Goal: Task Accomplishment & Management: Manage account settings

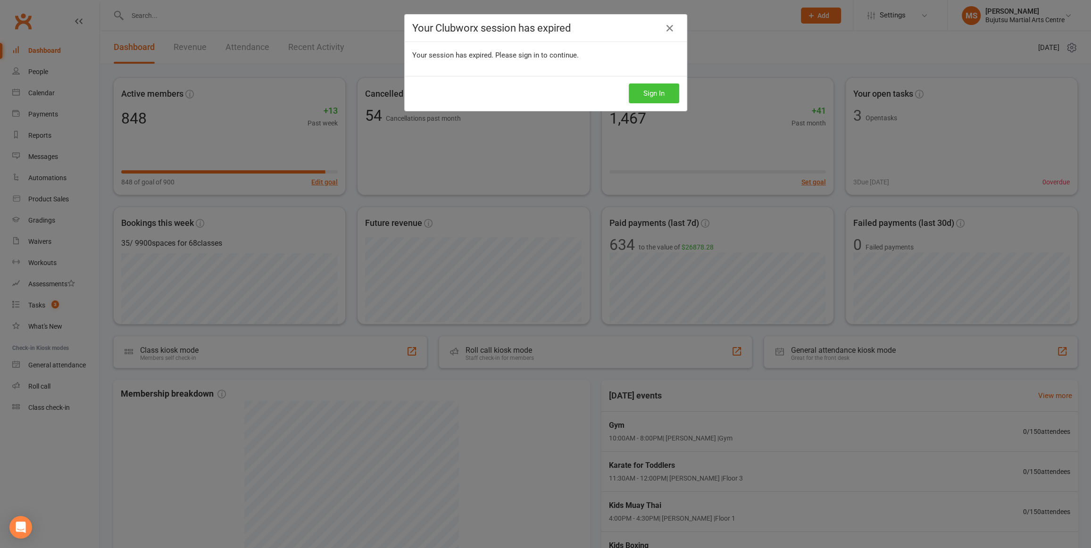
click at [648, 93] on button "Sign In" at bounding box center [654, 93] width 50 height 20
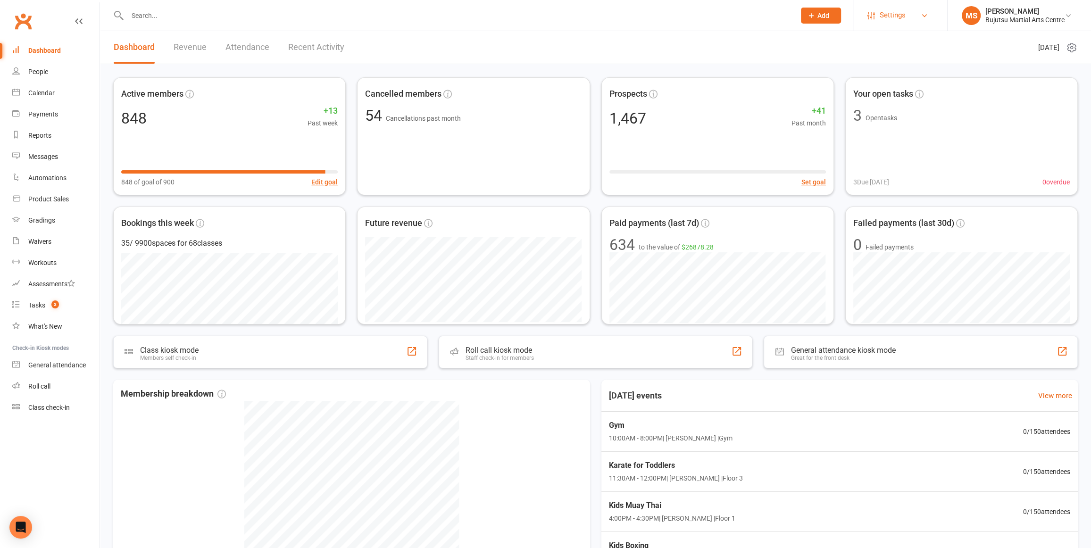
click at [889, 8] on span "Settings" at bounding box center [892, 15] width 26 height 21
click at [879, 38] on link "Membership Plans" at bounding box center [900, 42] width 94 height 22
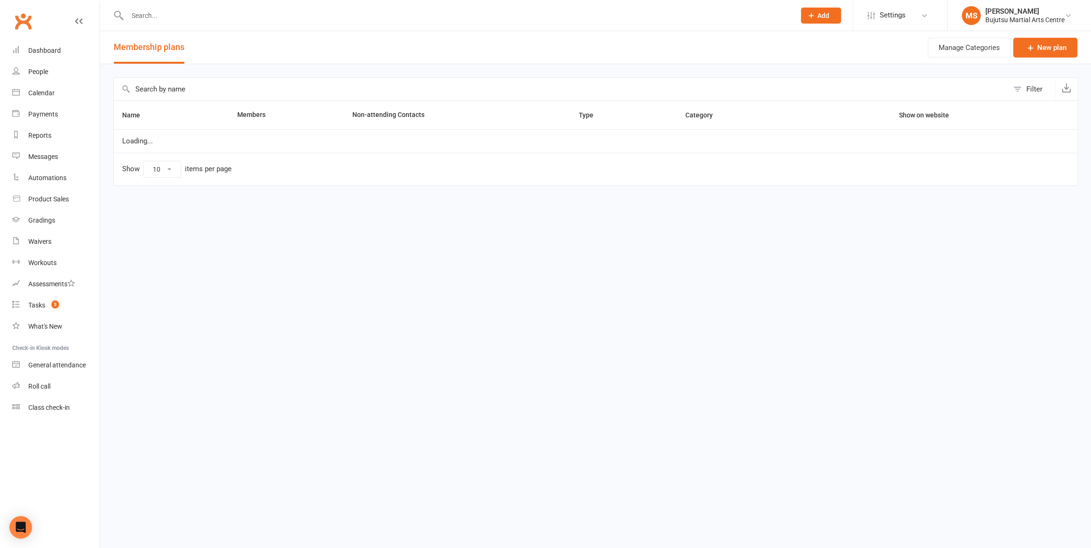
select select "100"
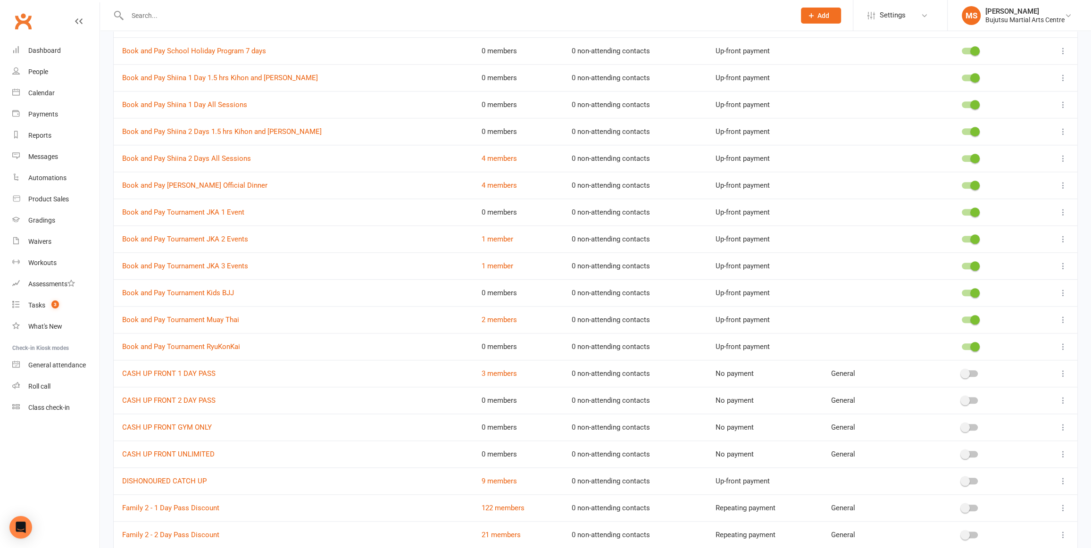
scroll to position [976, 0]
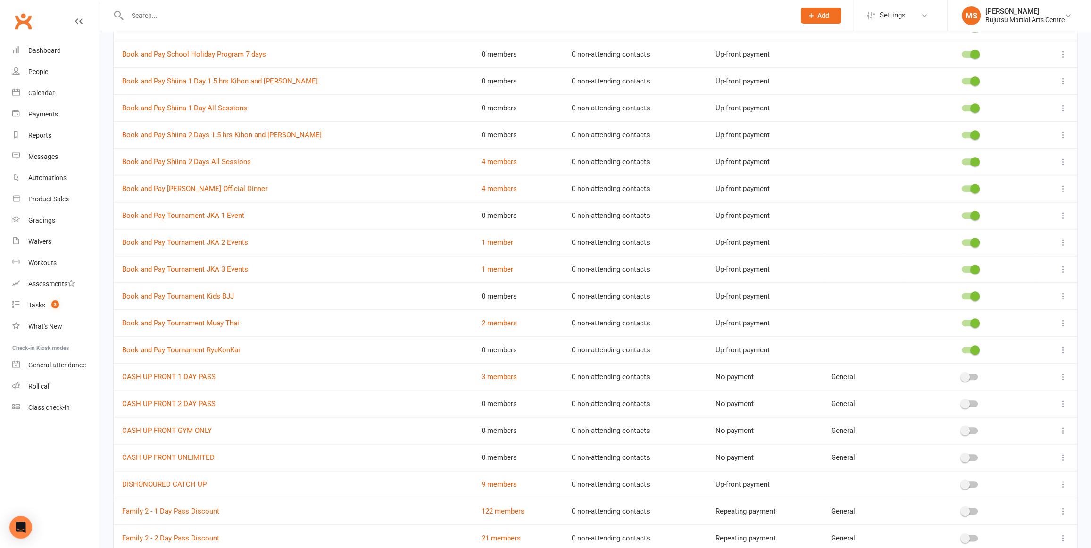
click at [1062, 131] on icon at bounding box center [1062, 134] width 9 height 9
click at [1025, 148] on link "Edit" at bounding box center [1021, 151] width 93 height 19
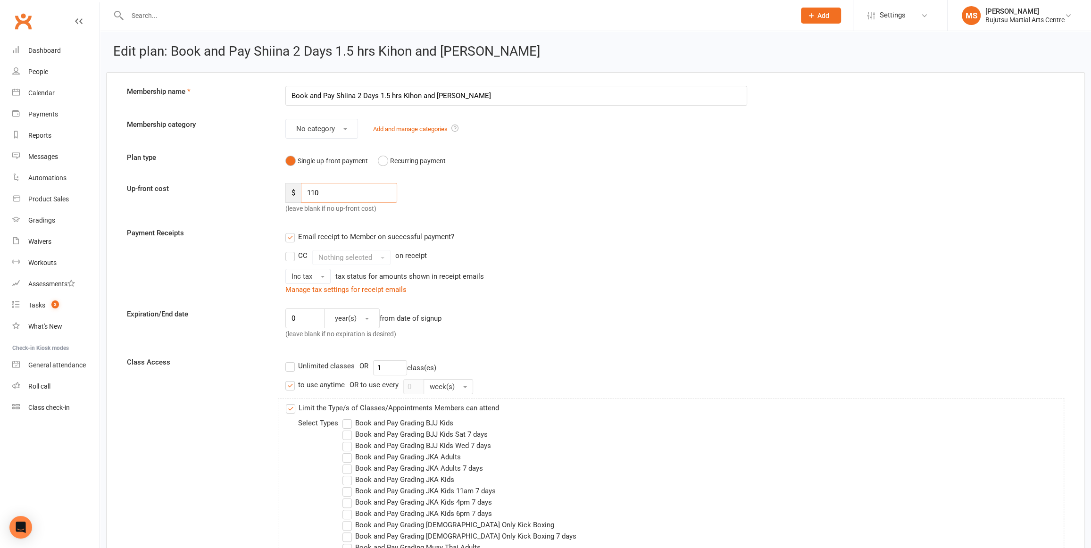
click at [321, 189] on input "110" at bounding box center [349, 193] width 96 height 20
type input "1"
type input "95"
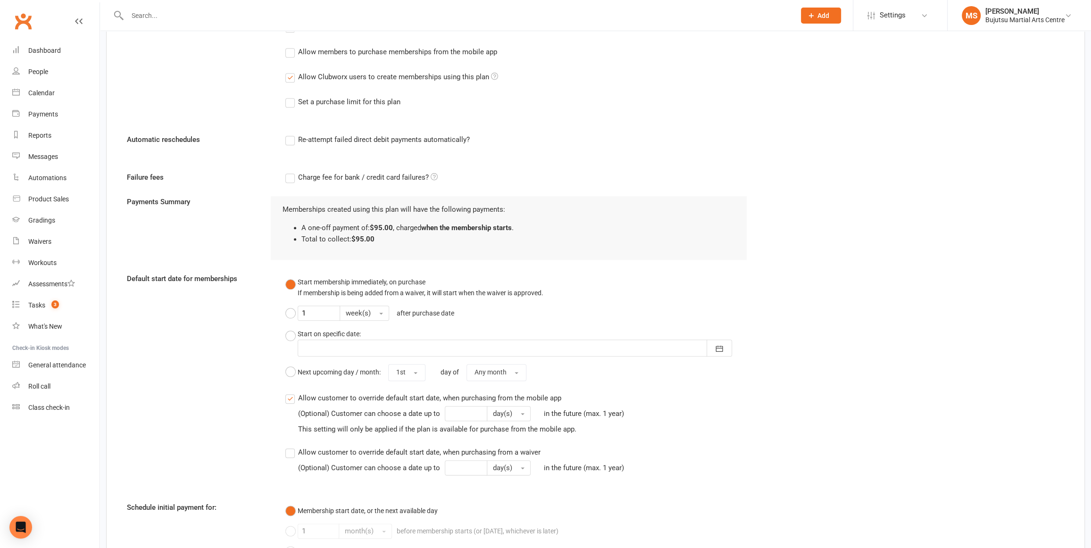
scroll to position [1129, 0]
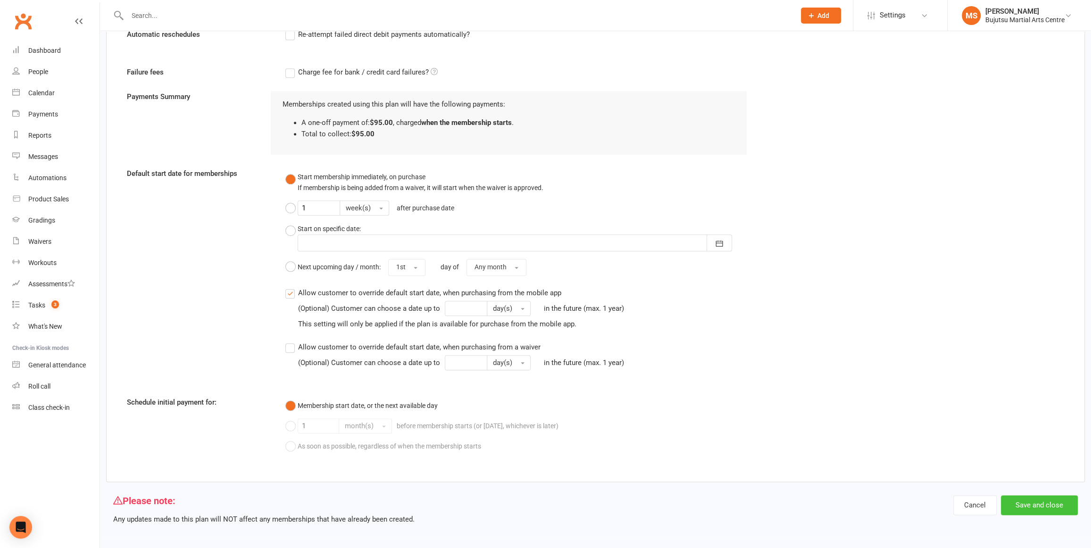
click at [1041, 496] on button "Save and close" at bounding box center [1039, 505] width 77 height 20
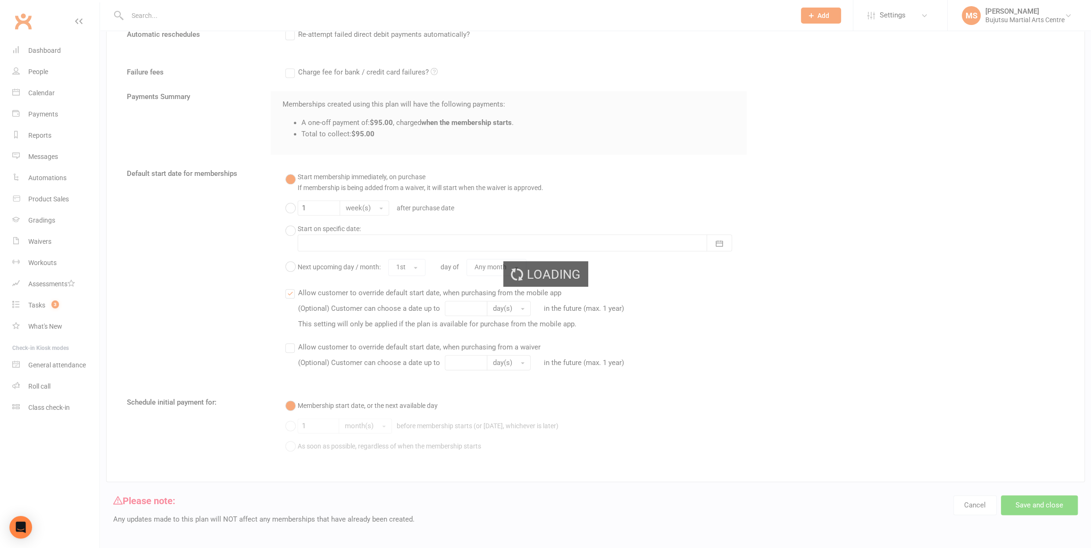
select select "100"
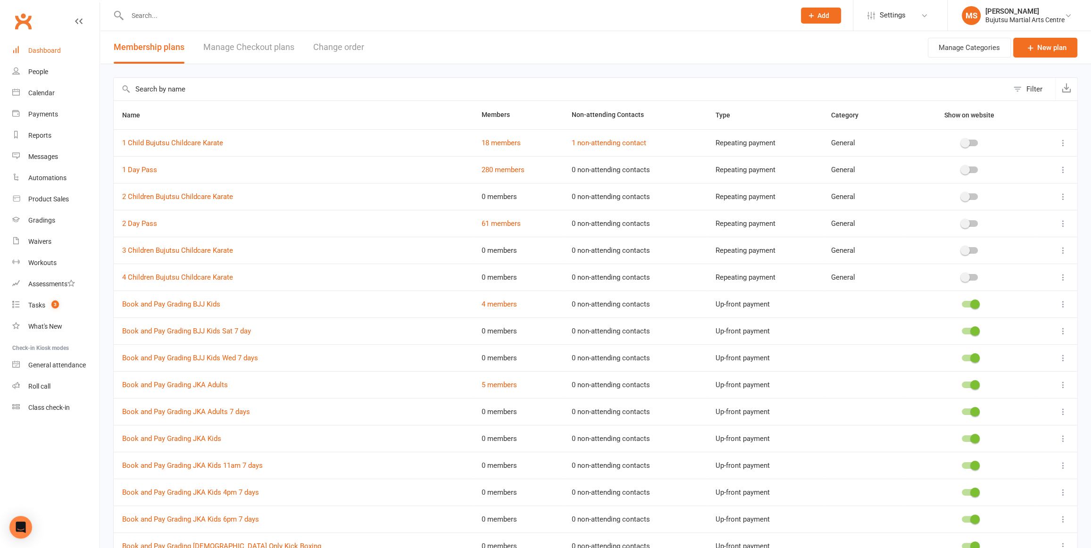
click at [54, 51] on div "Dashboard" at bounding box center [44, 51] width 33 height 8
